Goal: Task Accomplishment & Management: Complete application form

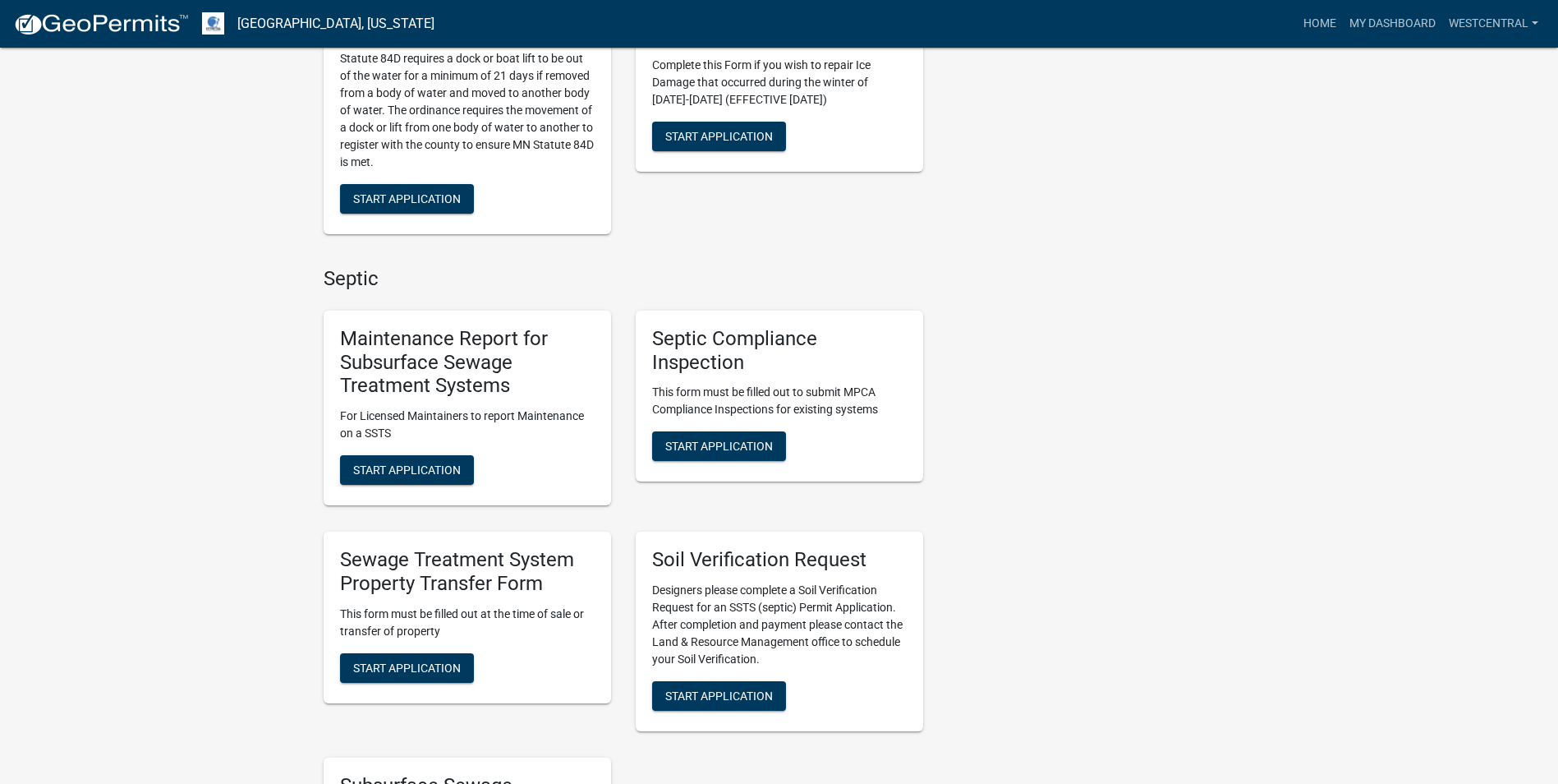
scroll to position [657, 0]
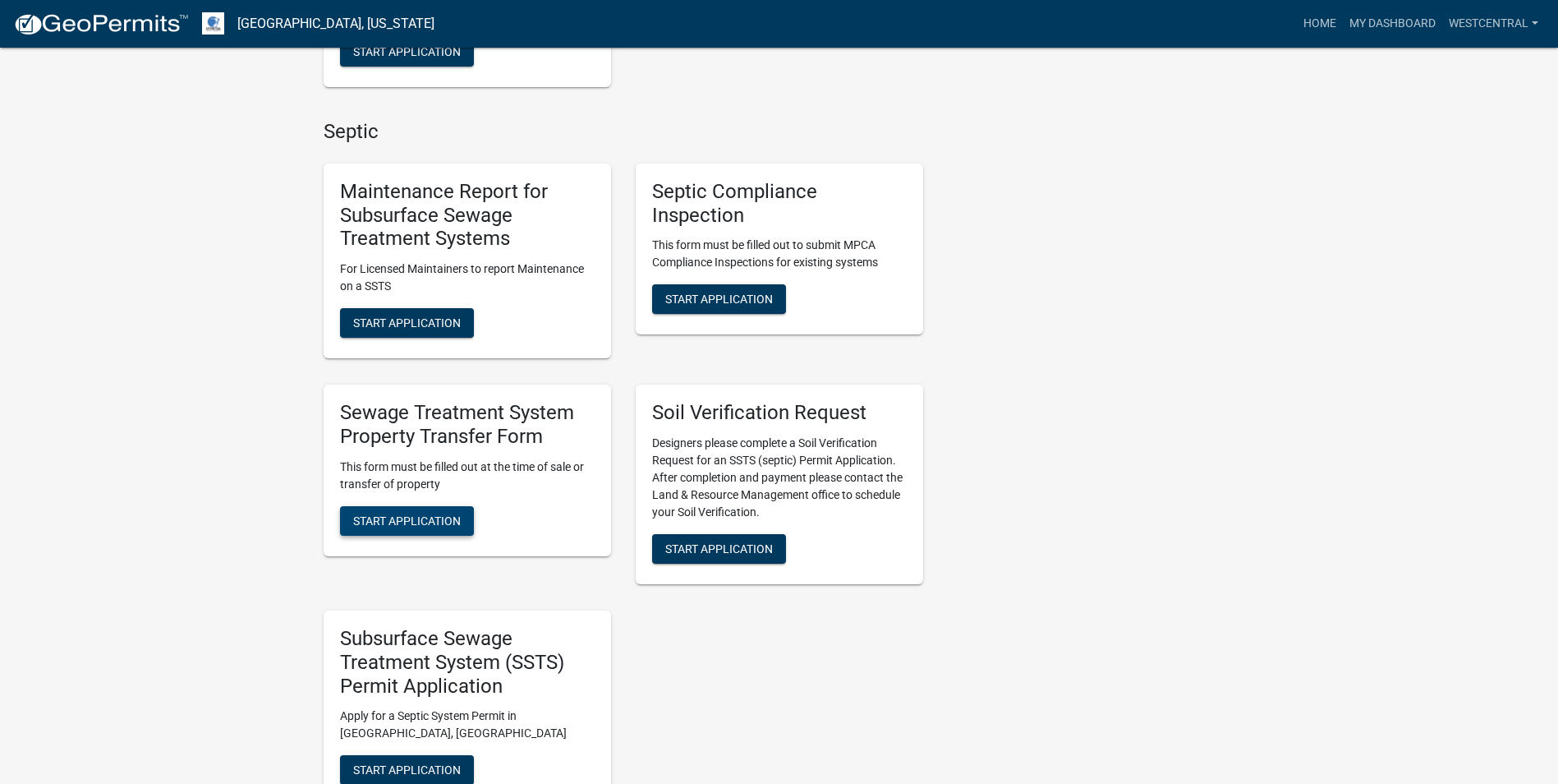
click at [449, 522] on span "Start Application" at bounding box center [407, 520] width 108 height 13
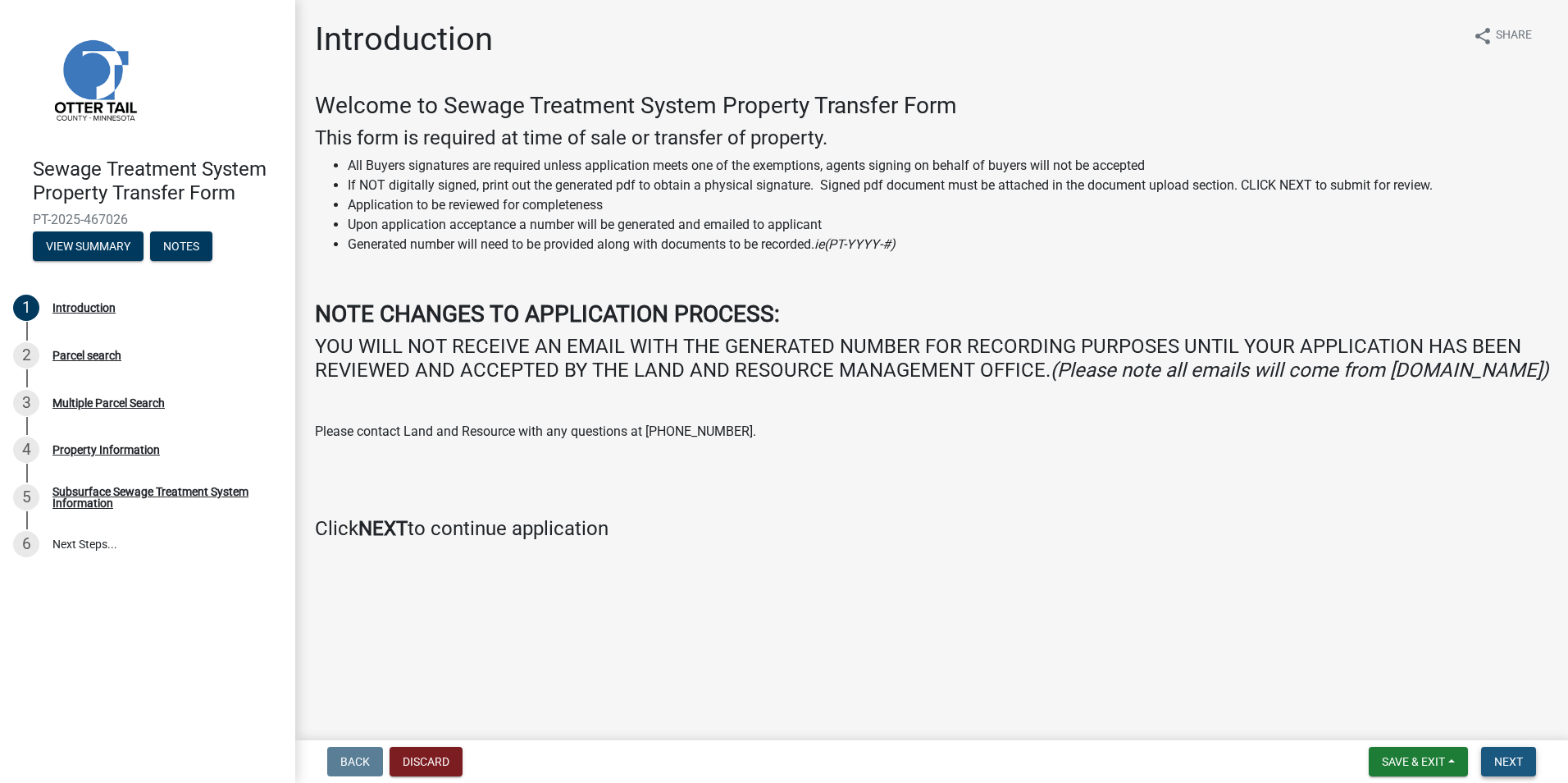
click at [1511, 757] on span "Next" at bounding box center [1507, 761] width 28 height 13
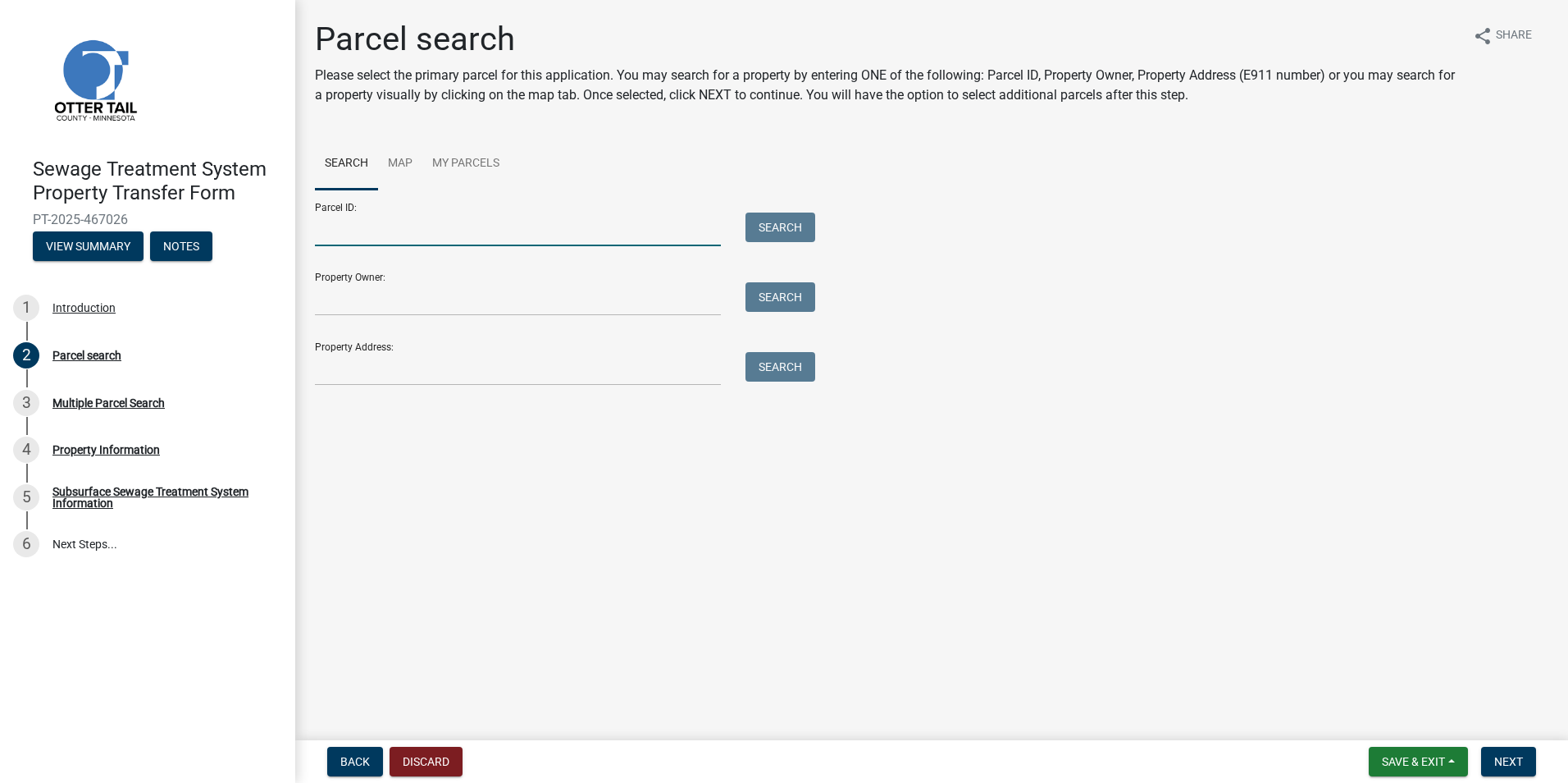
click at [348, 225] on input "Parcel ID:" at bounding box center [518, 229] width 406 height 34
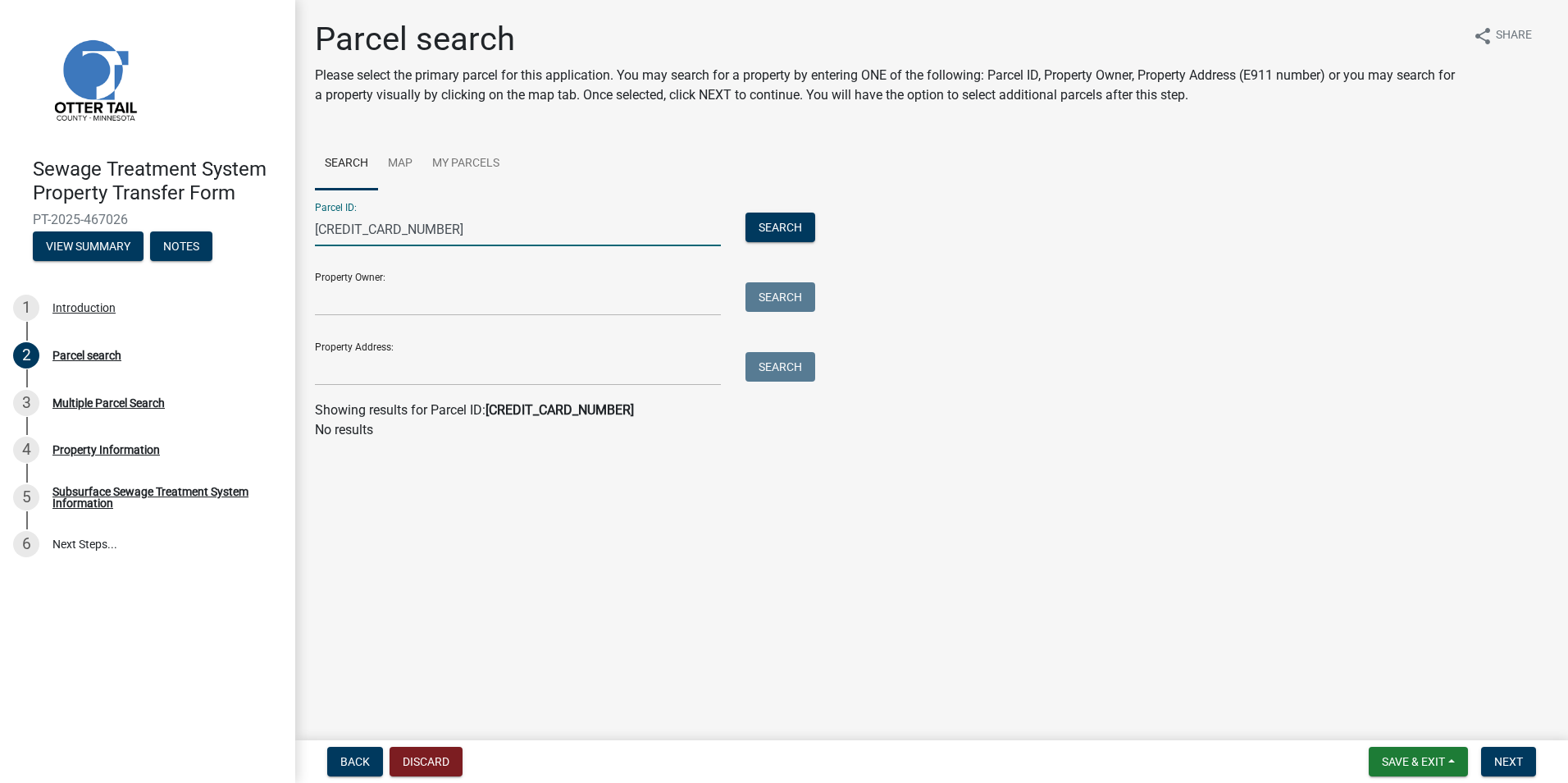
click at [399, 227] on input "[CREDIT_CARD_NUMBER]" at bounding box center [518, 229] width 406 height 34
type input "68000990056002"
click at [771, 225] on button "Search" at bounding box center [780, 227] width 70 height 29
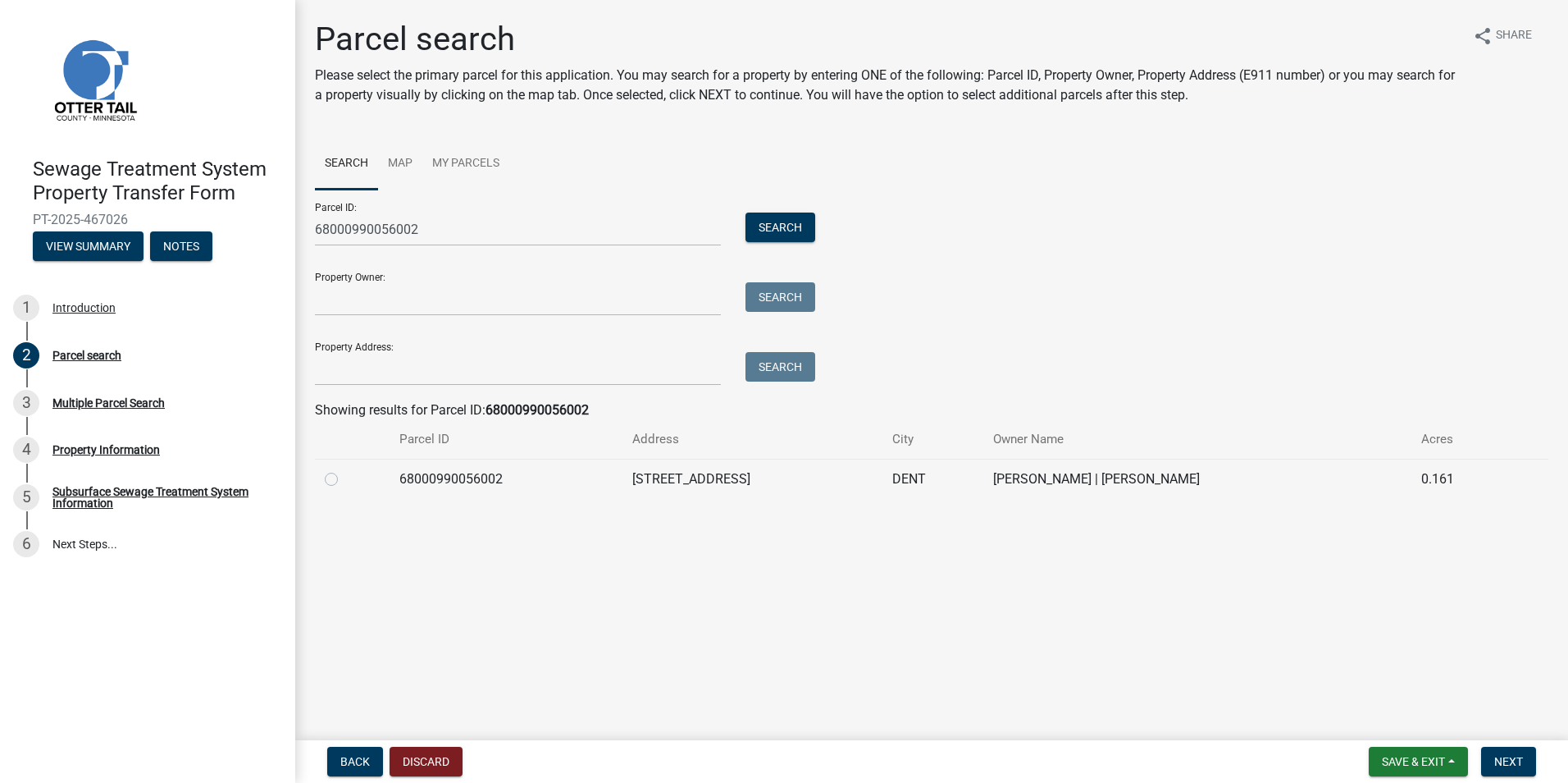
drag, startPoint x: 329, startPoint y: 480, endPoint x: 555, endPoint y: 596, distance: 254.0
click at [344, 470] on label at bounding box center [344, 470] width 0 height 0
click at [344, 480] on input "radio" at bounding box center [350, 475] width 11 height 11
radio input "true"
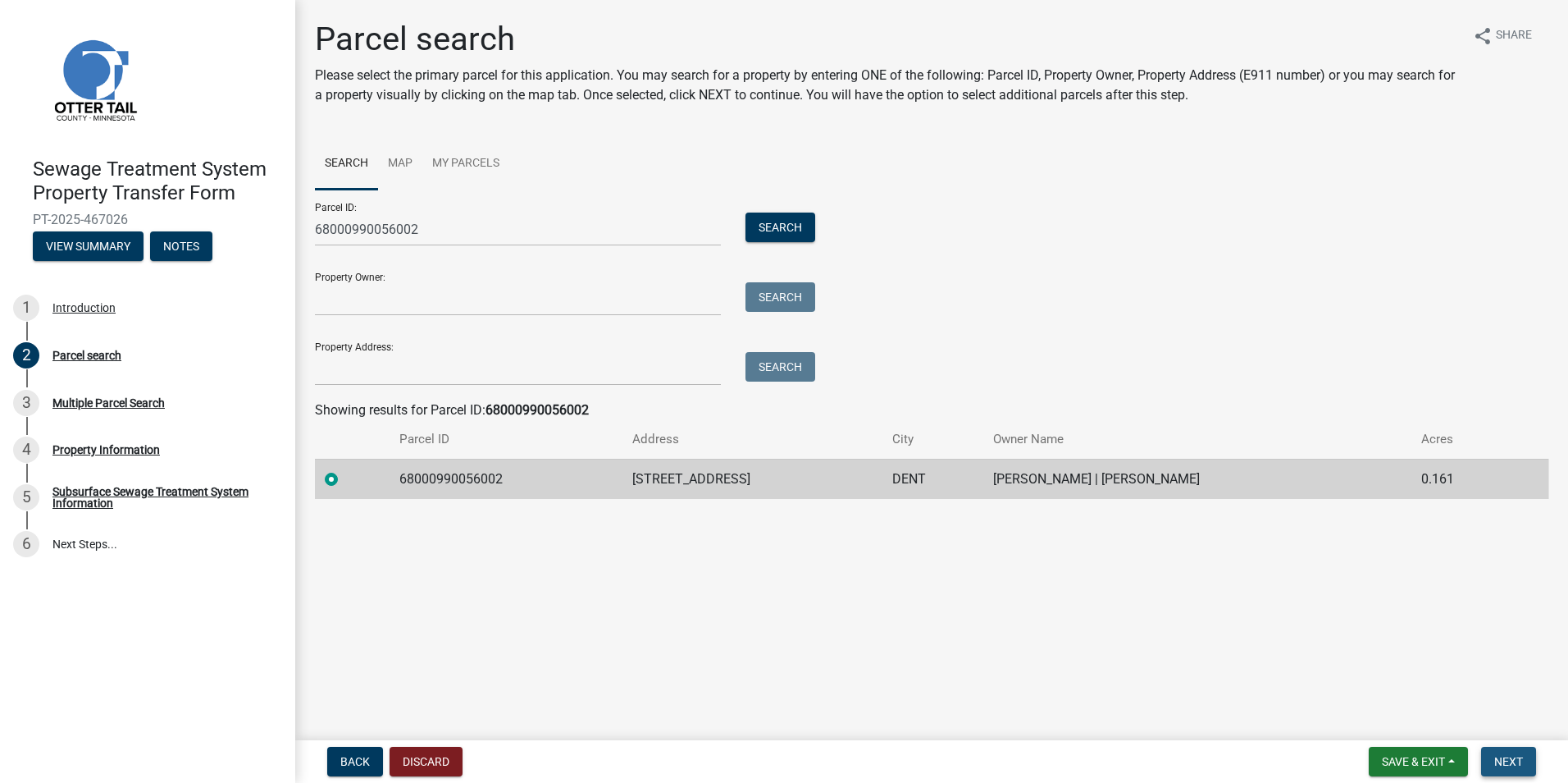
click at [1498, 761] on span "Next" at bounding box center [1507, 761] width 28 height 13
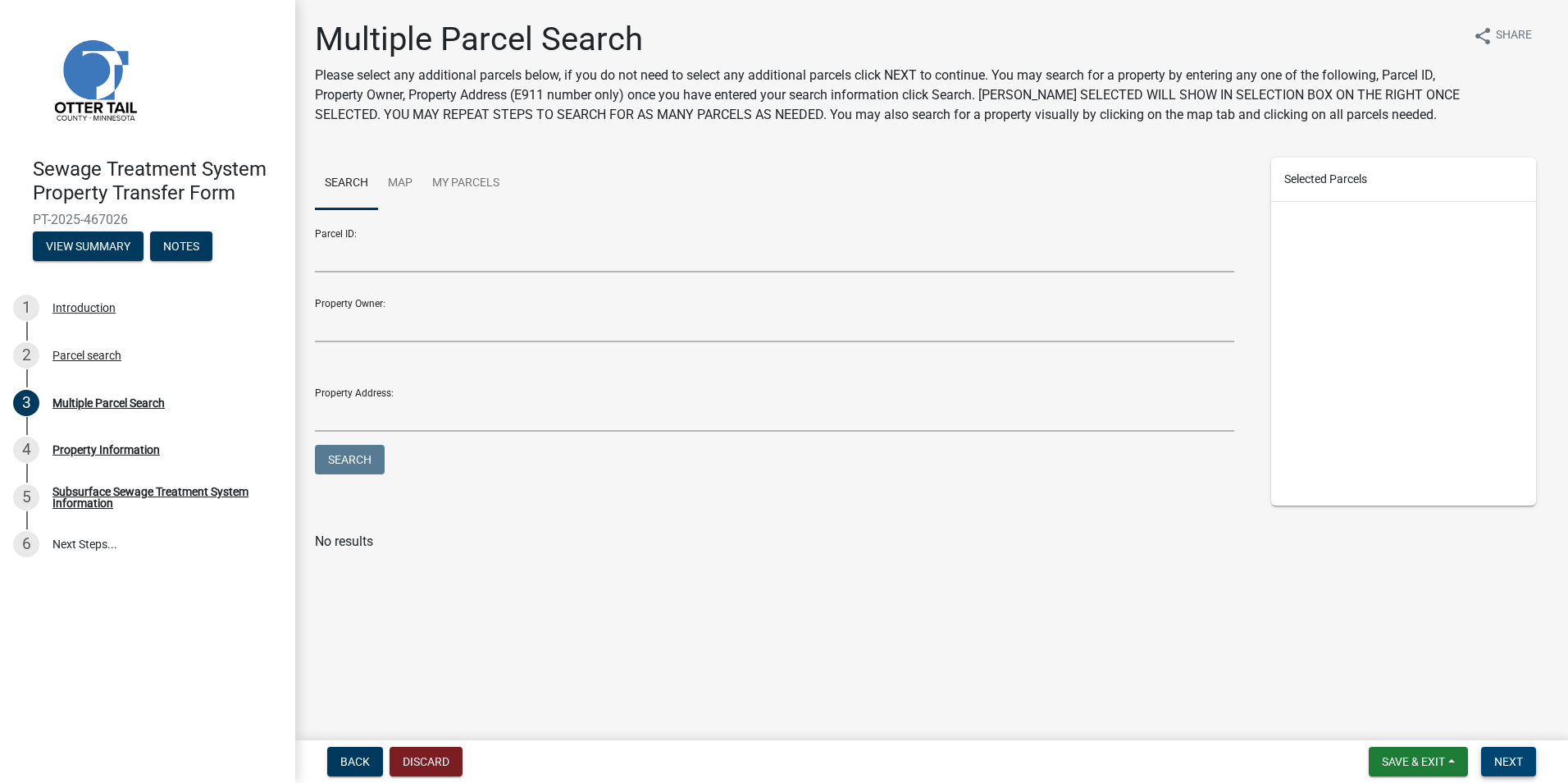
click at [1528, 759] on button "Next" at bounding box center [1508, 761] width 55 height 29
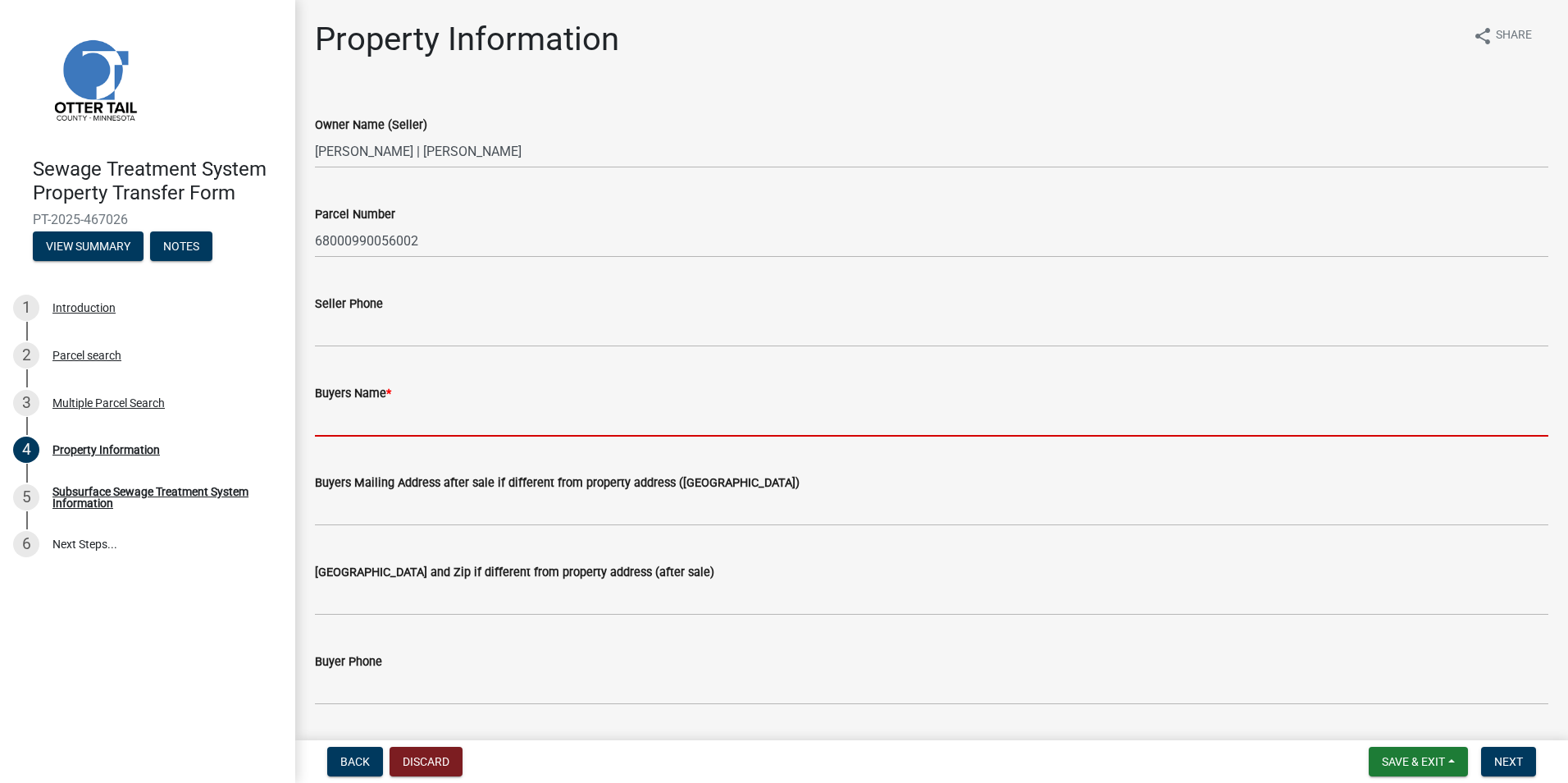
click at [337, 427] on input "Buyers Name *" at bounding box center [931, 419] width 1234 height 34
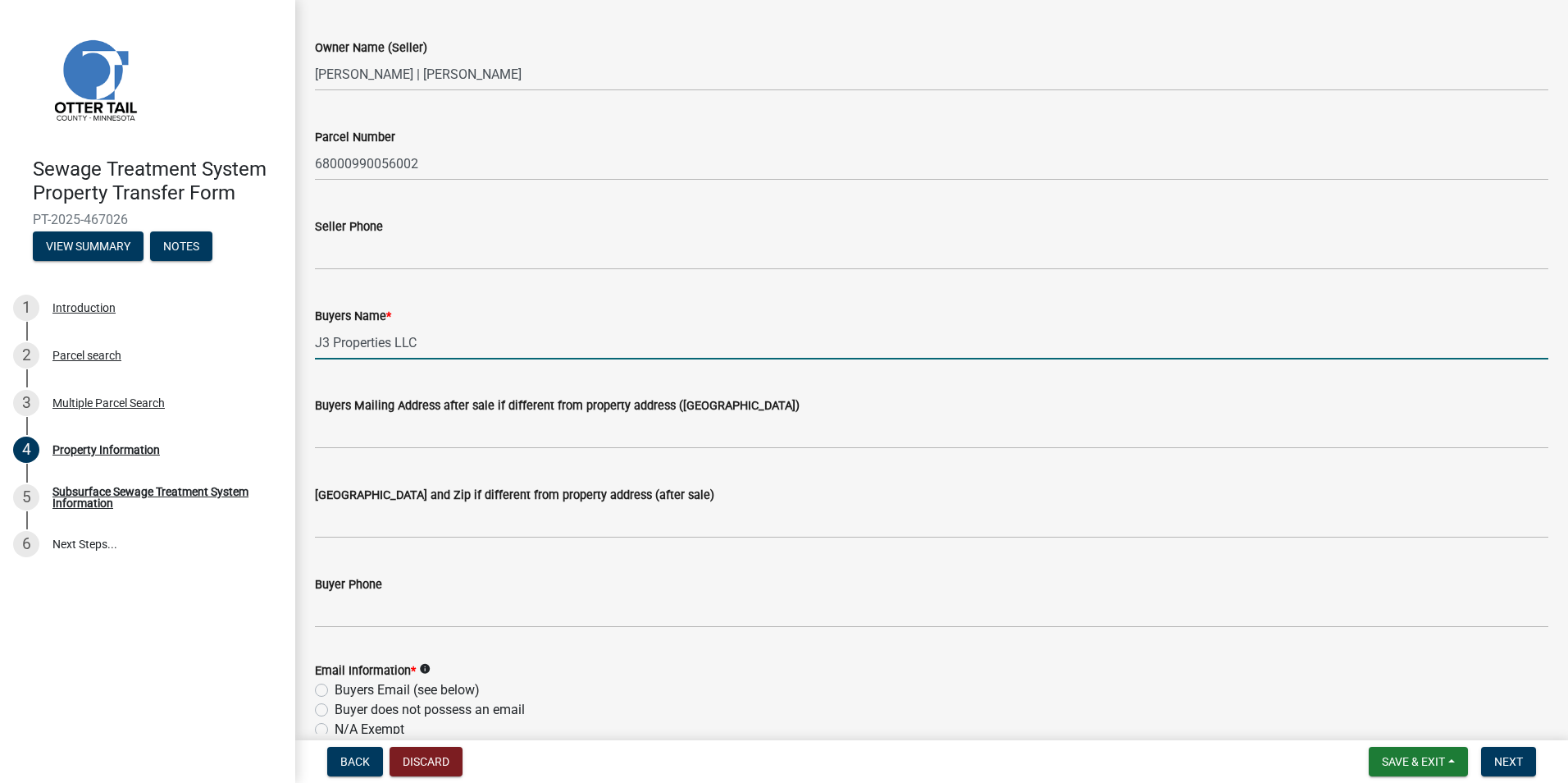
scroll to position [165, 0]
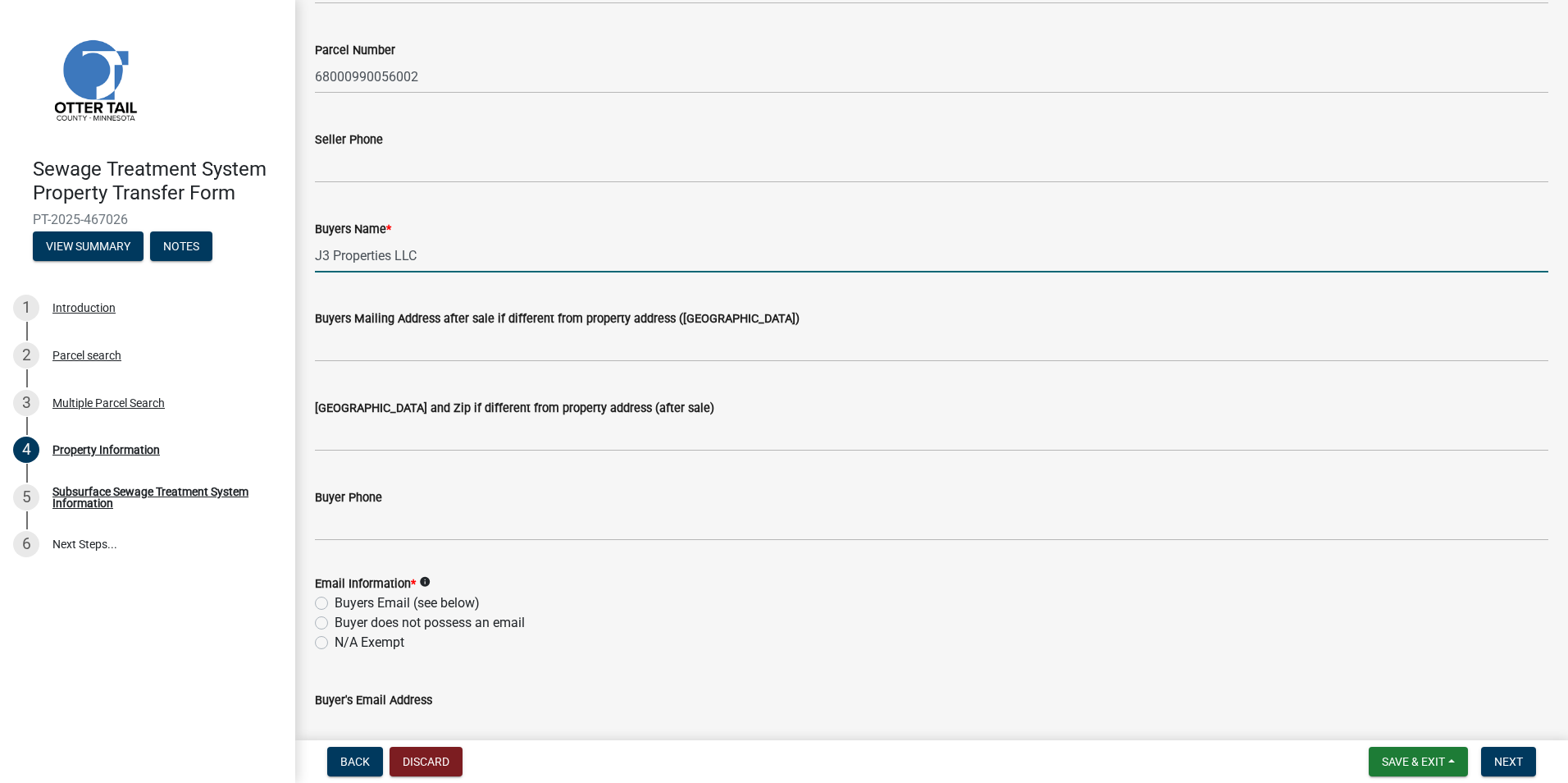
type input "J3 Properties LLC"
click at [334, 644] on label "N/A Exempt" at bounding box center [369, 641] width 70 height 19
click at [334, 643] on input "N/A Exempt" at bounding box center [340, 638] width 11 height 11
radio input "true"
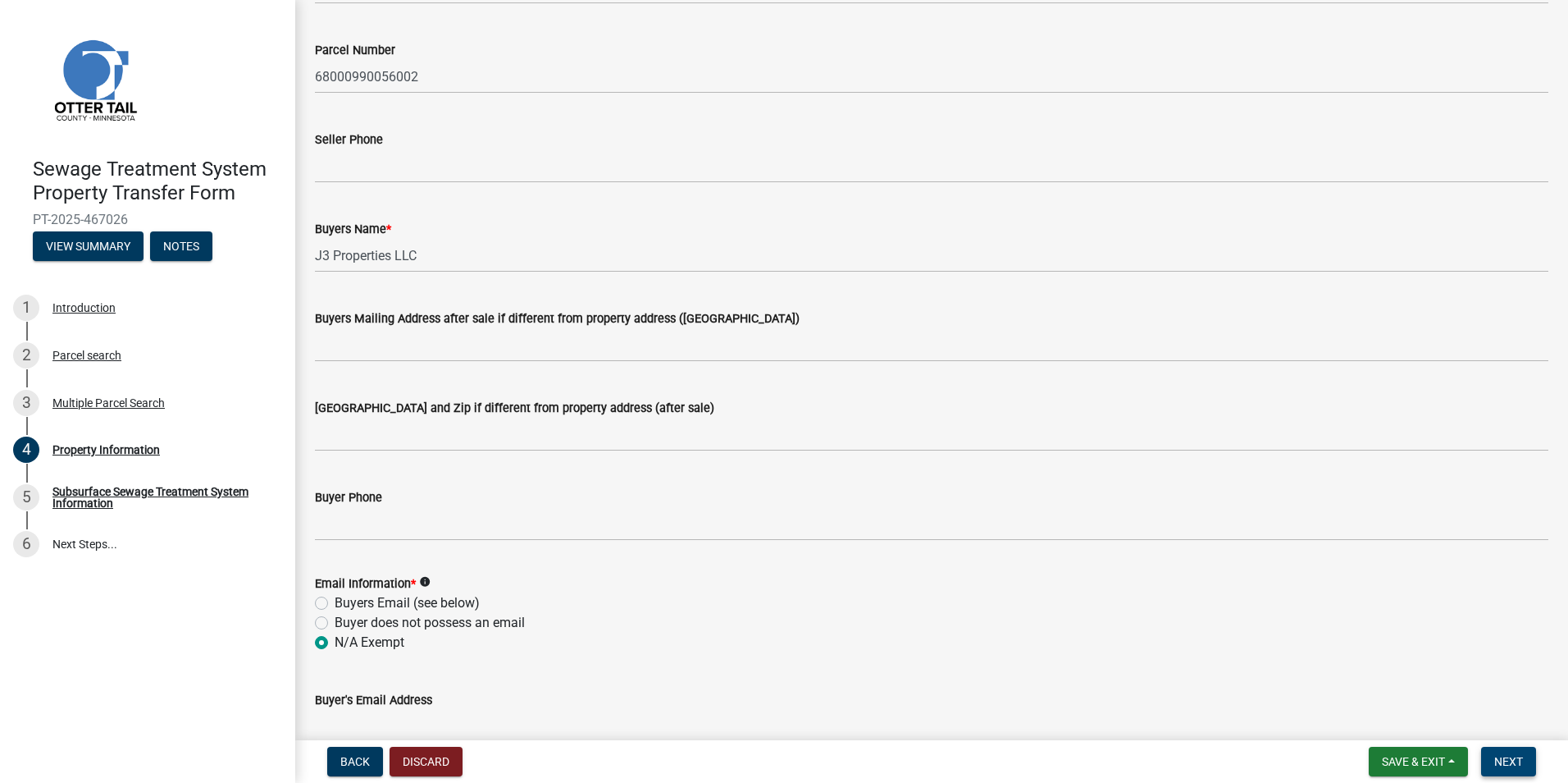
click at [1505, 766] on span "Next" at bounding box center [1507, 761] width 28 height 13
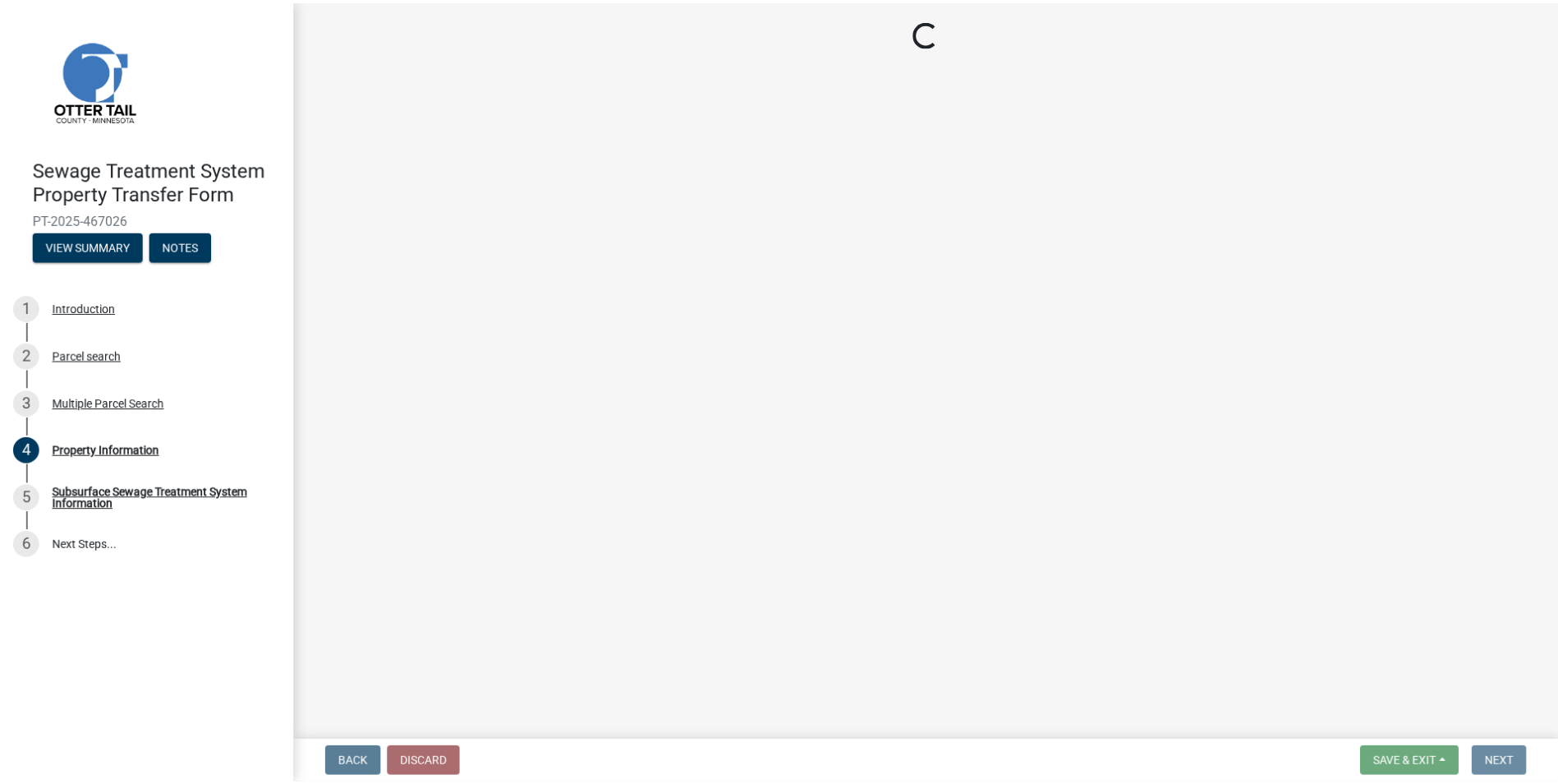
scroll to position [0, 0]
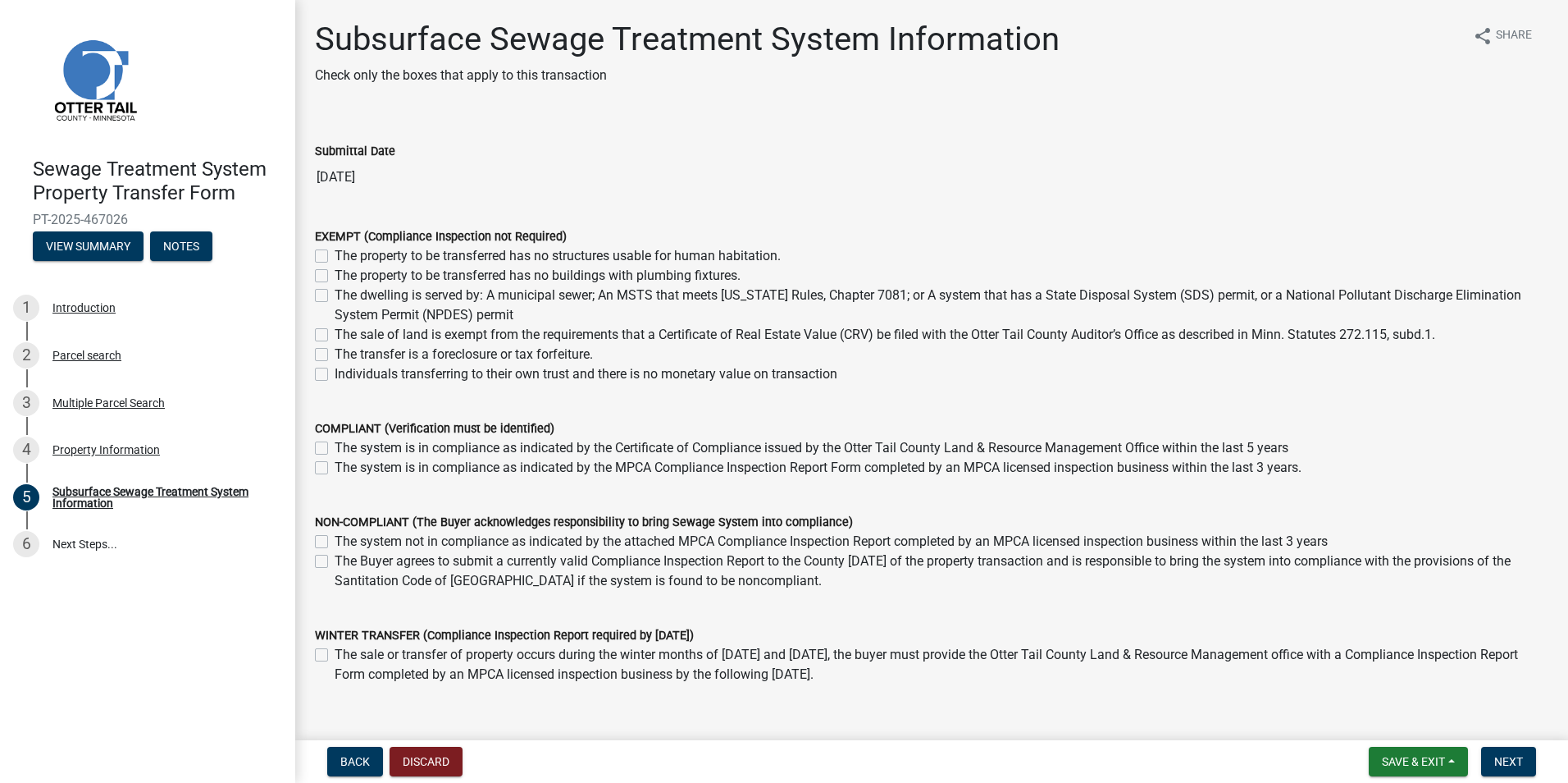
click at [334, 294] on label "The dwelling is served by: A municipal sewer; An MSTS that meets [US_STATE] Rul…" at bounding box center [941, 305] width 1213 height 40
click at [334, 294] on input "The dwelling is served by: A municipal sewer; An MSTS that meets [US_STATE] Rul…" at bounding box center [340, 291] width 11 height 11
checkbox input "true"
checkbox input "false"
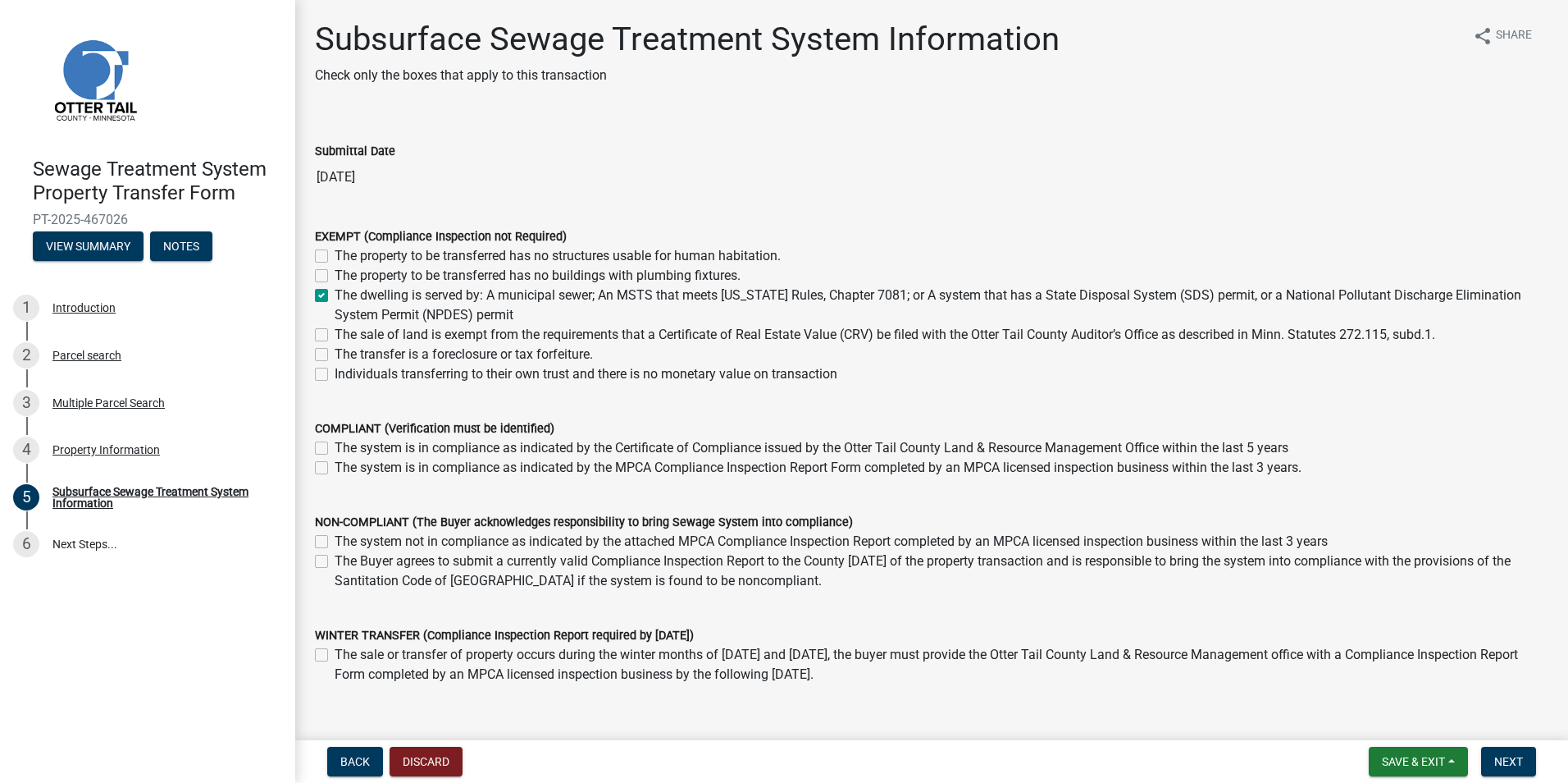
checkbox input "true"
checkbox input "false"
click at [1507, 753] on button "Next" at bounding box center [1508, 761] width 55 height 29
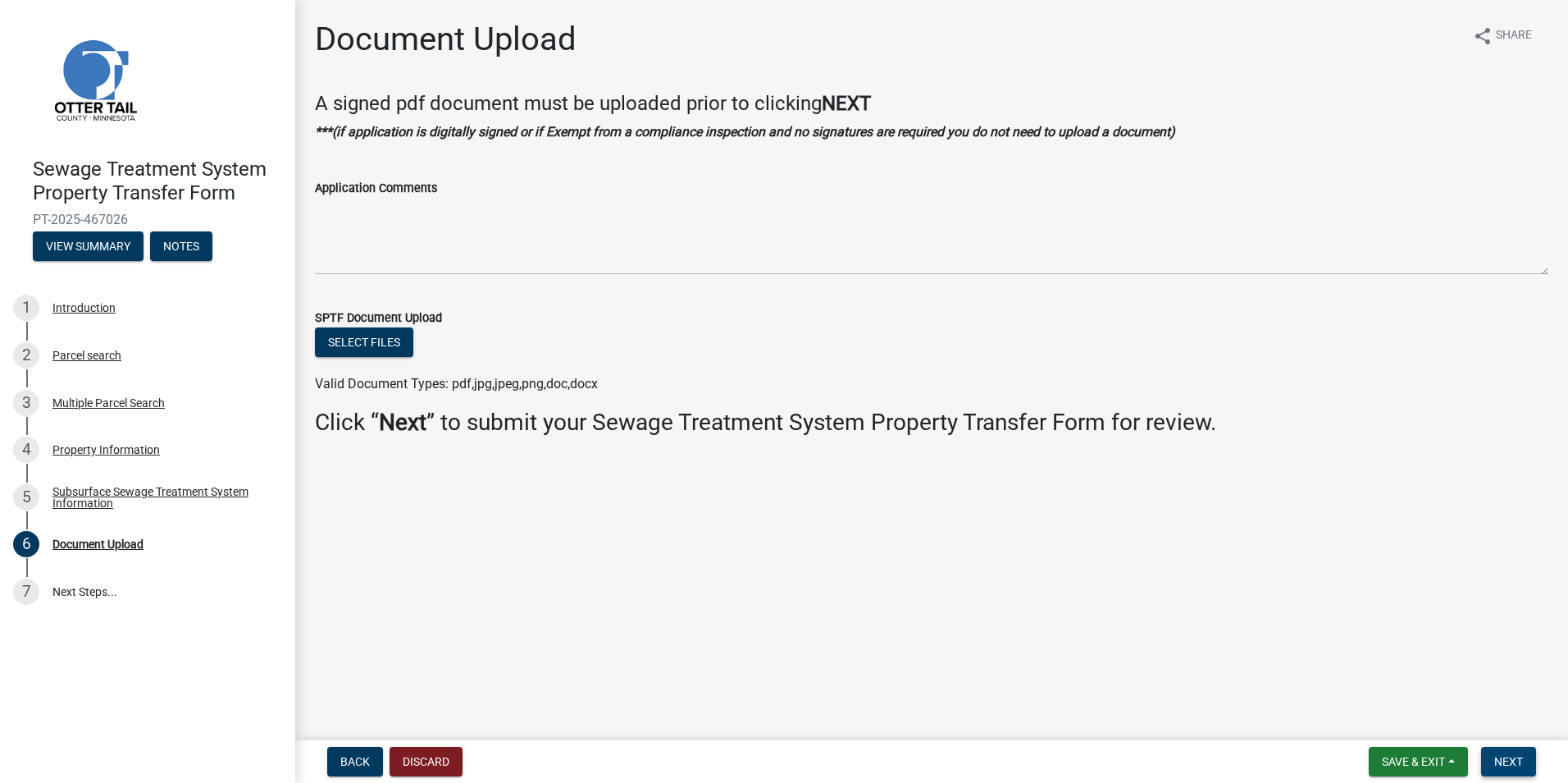
click at [1512, 760] on span "Next" at bounding box center [1507, 761] width 28 height 13
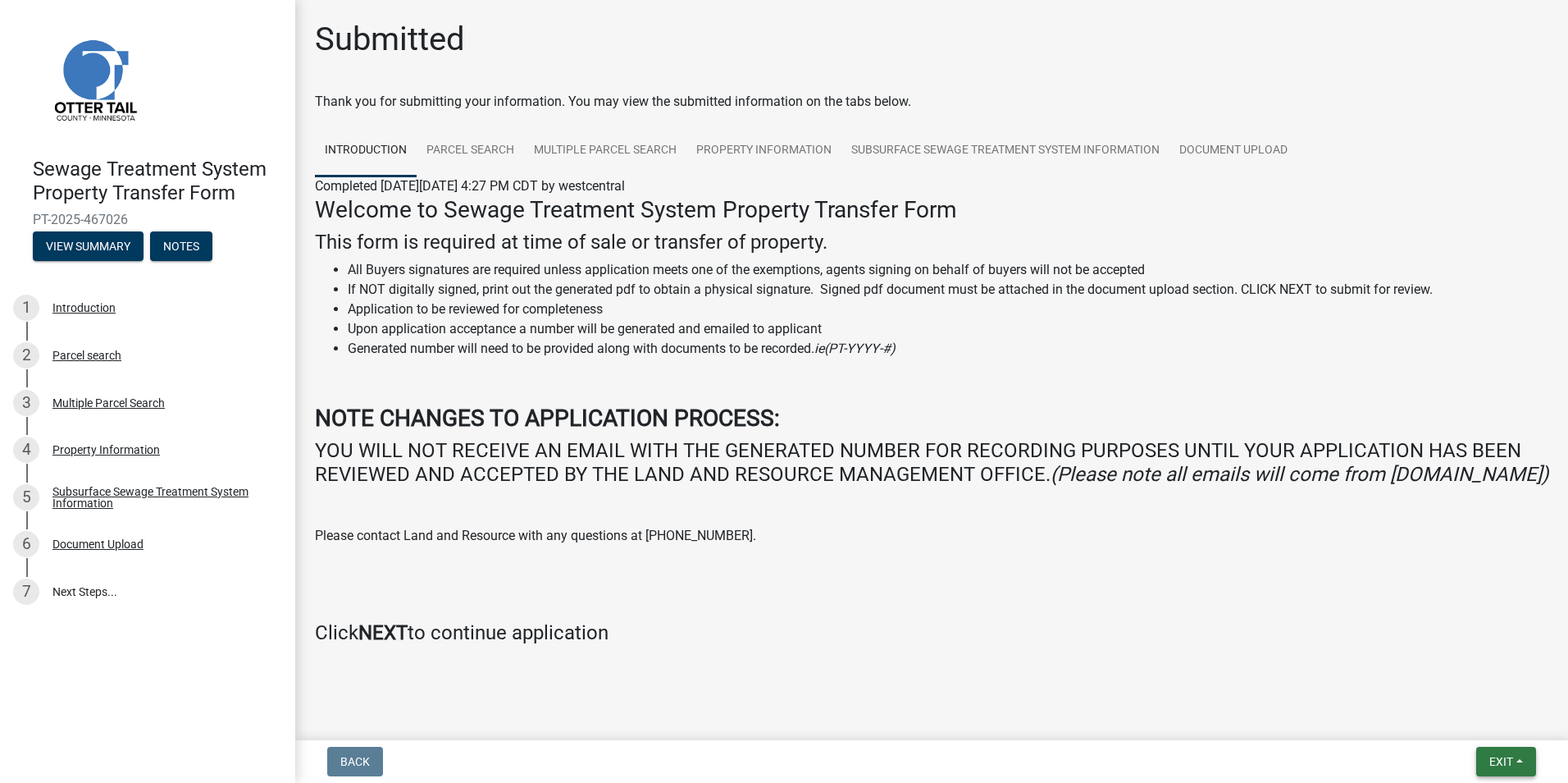
click at [1496, 768] on span "Exit" at bounding box center [1501, 761] width 24 height 13
click at [1428, 715] on button "Save & Exit" at bounding box center [1470, 719] width 131 height 40
